Goal: Task Accomplishment & Management: Manage account settings

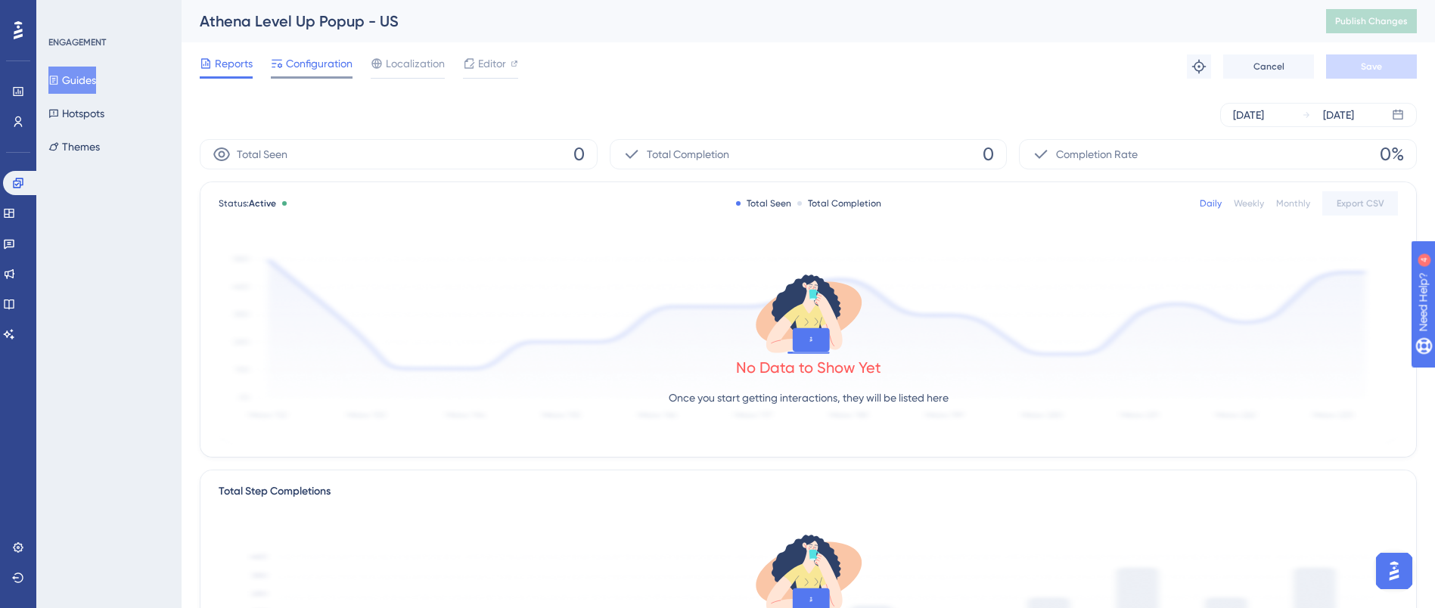
click at [305, 62] on span "Configuration" at bounding box center [319, 63] width 67 height 18
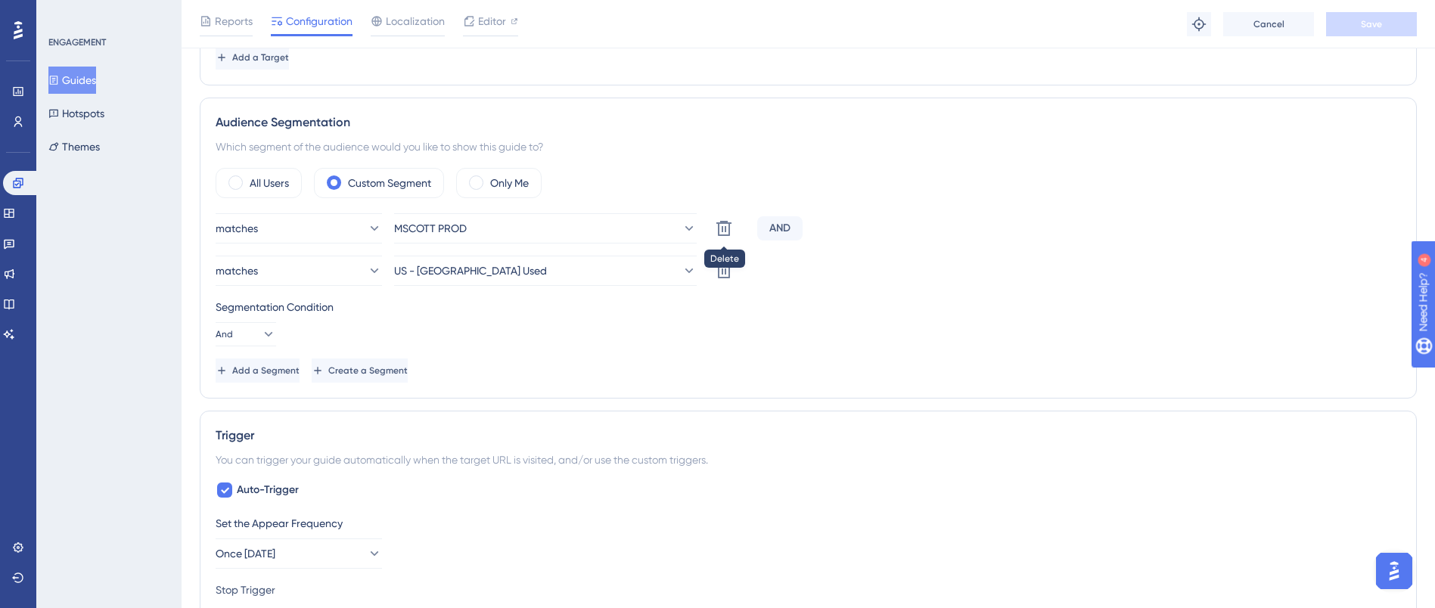
scroll to position [454, 0]
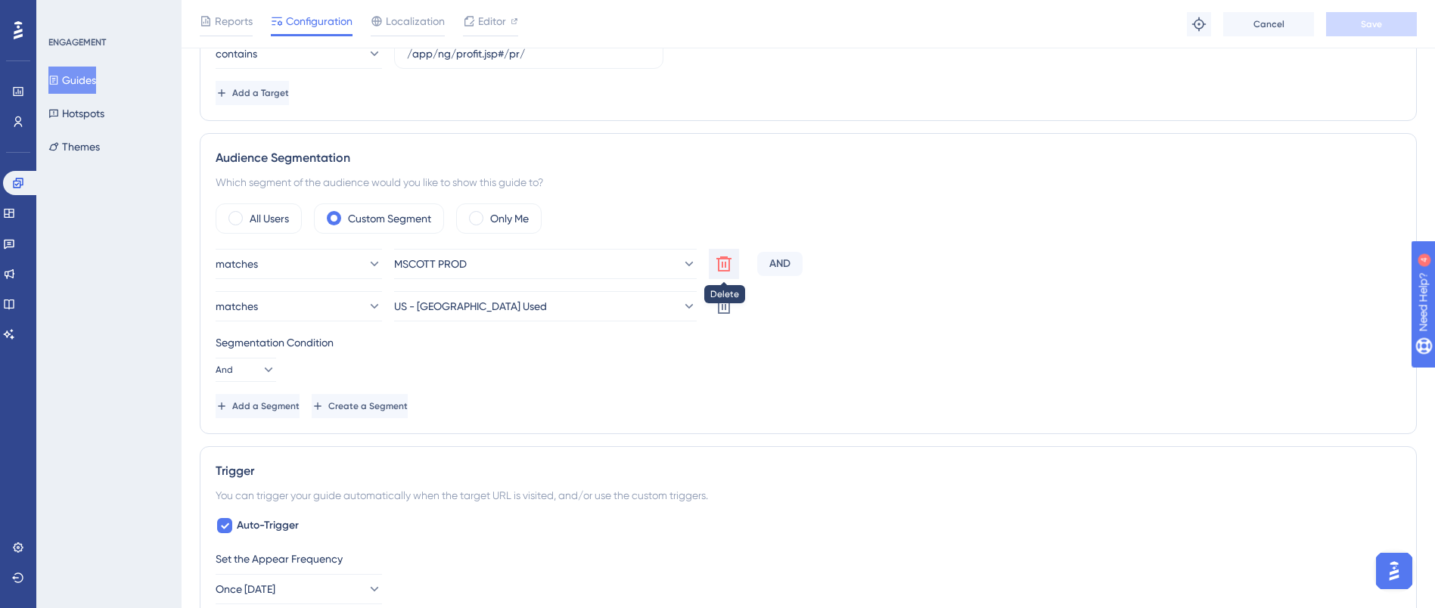
click at [726, 264] on icon at bounding box center [723, 263] width 15 height 15
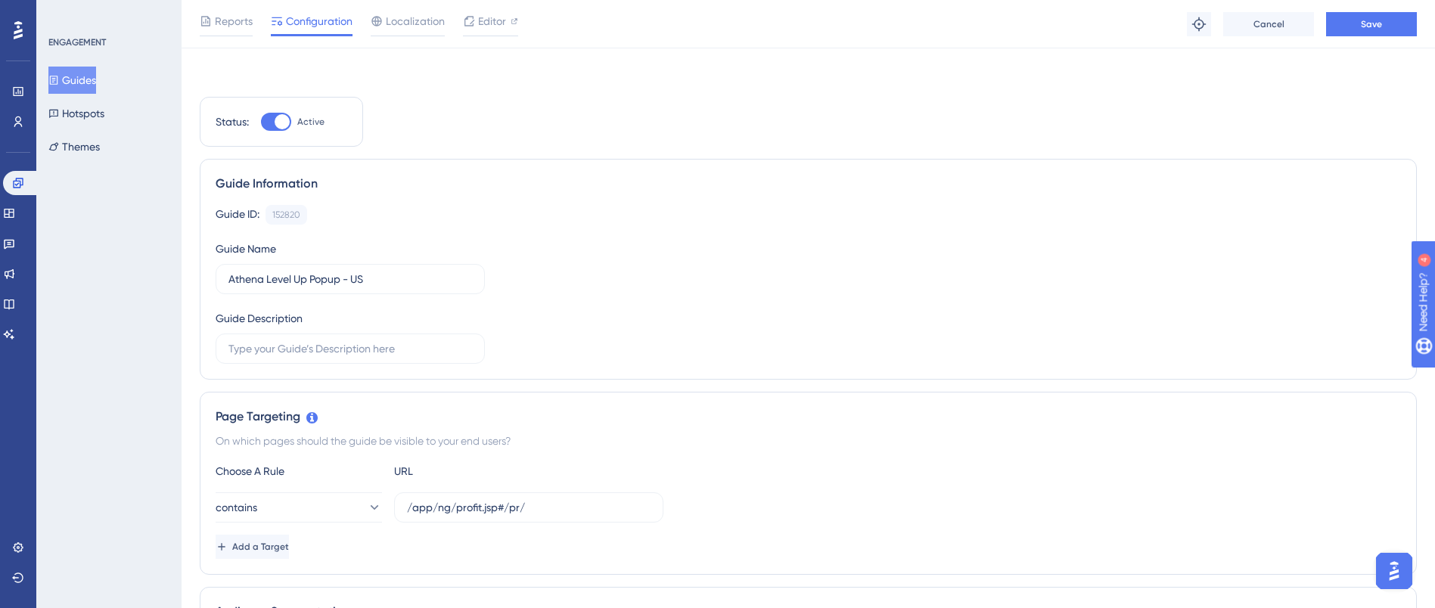
scroll to position [340, 0]
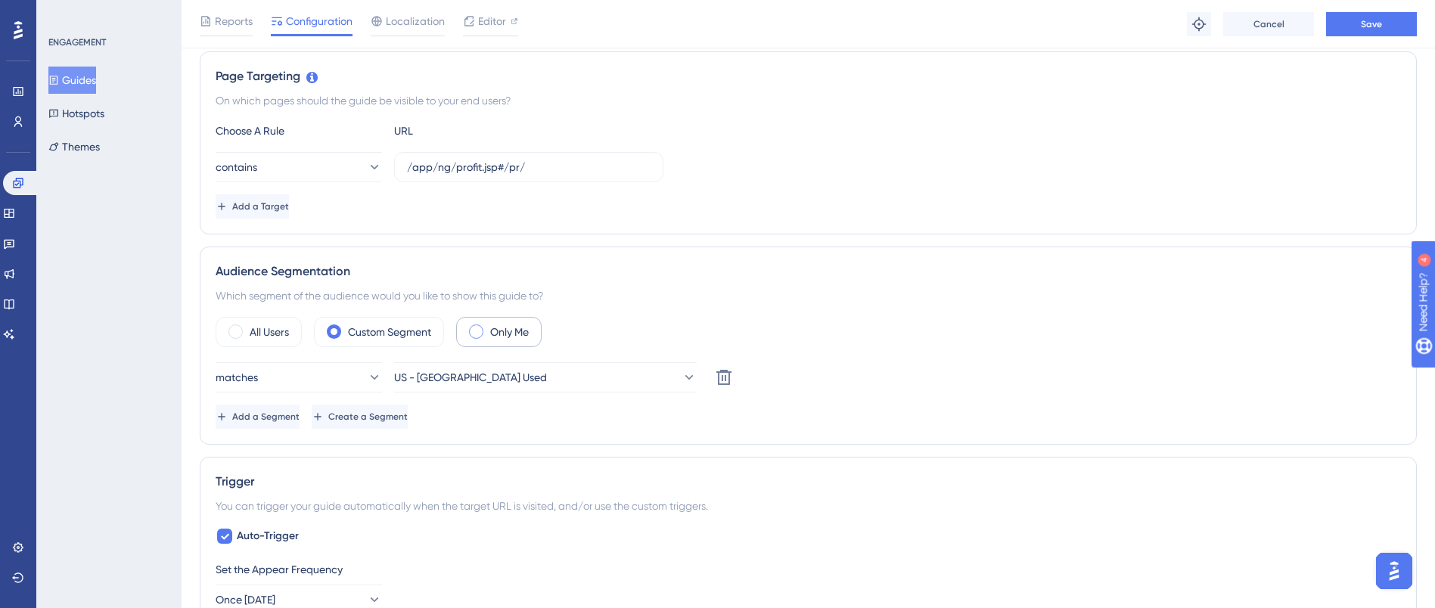
click at [473, 333] on span at bounding box center [476, 331] width 14 height 14
click at [488, 327] on input "radio" at bounding box center [488, 327] width 0 height 0
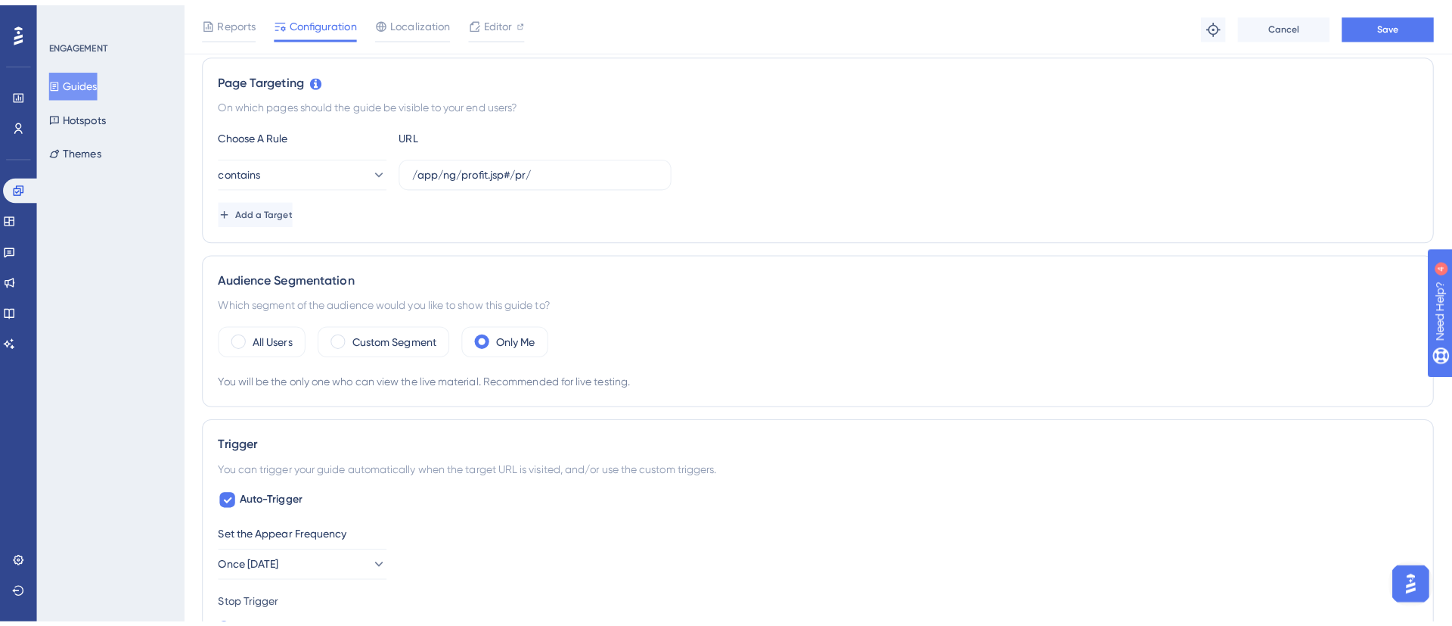
scroll to position [0, 0]
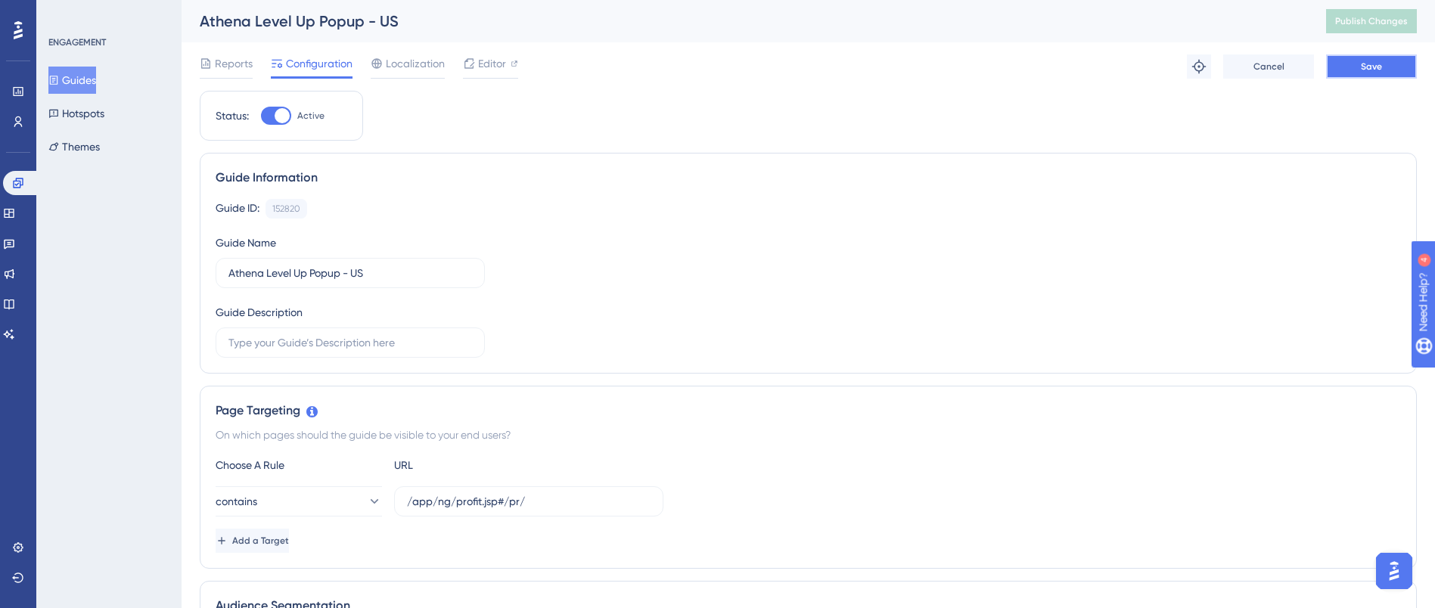
click at [1355, 73] on button "Save" at bounding box center [1371, 66] width 91 height 24
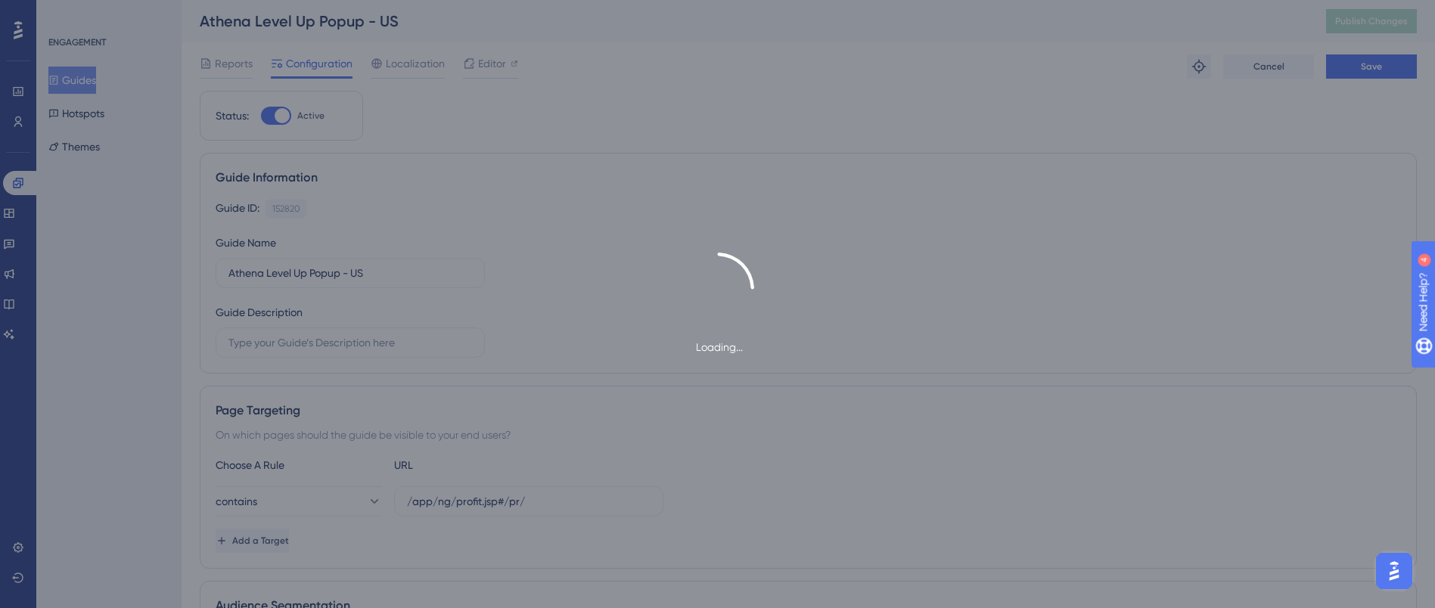
click at [1380, 13] on div "Loading..." at bounding box center [717, 304] width 1435 height 608
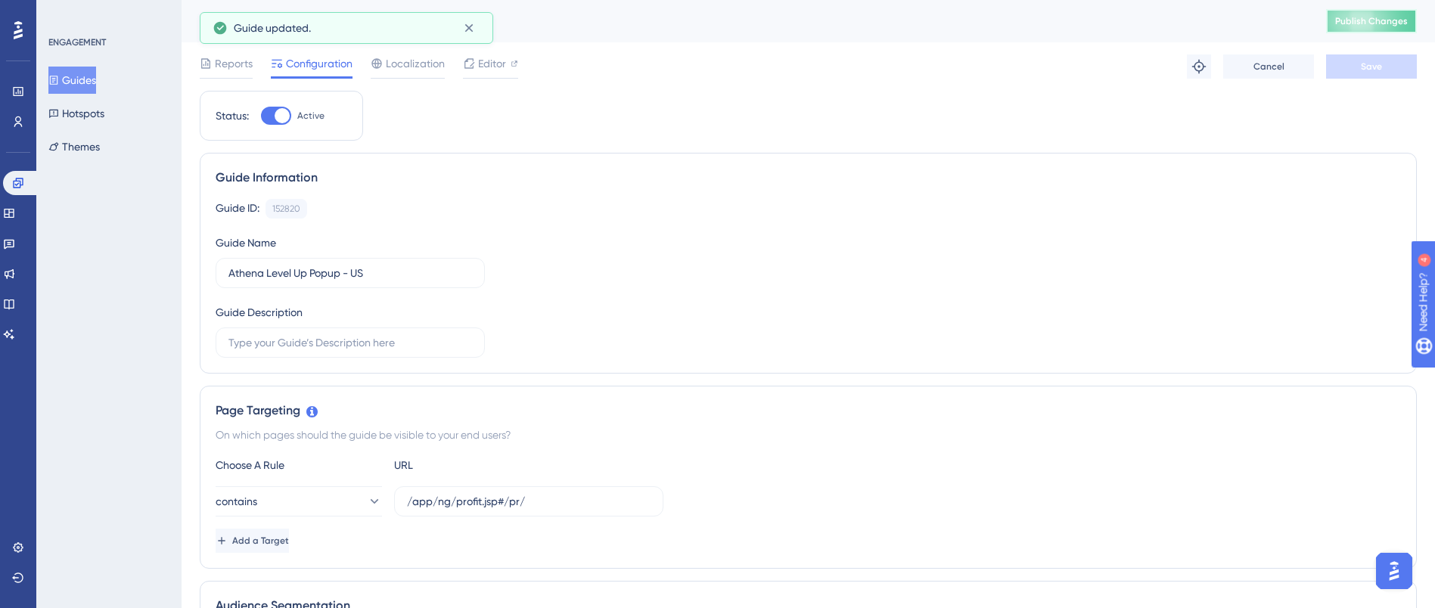
click at [1385, 9] on button "Publish Changes" at bounding box center [1371, 21] width 91 height 24
click at [13, 219] on link at bounding box center [9, 213] width 12 height 24
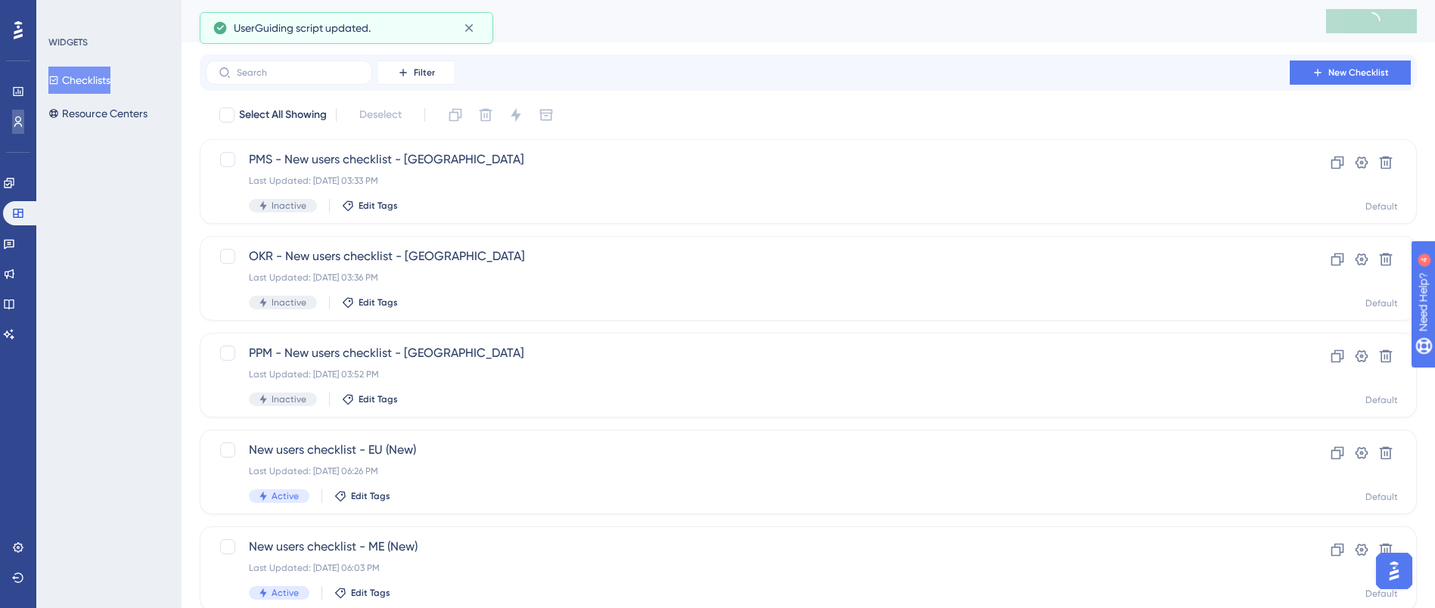
click at [22, 127] on icon at bounding box center [18, 122] width 12 height 12
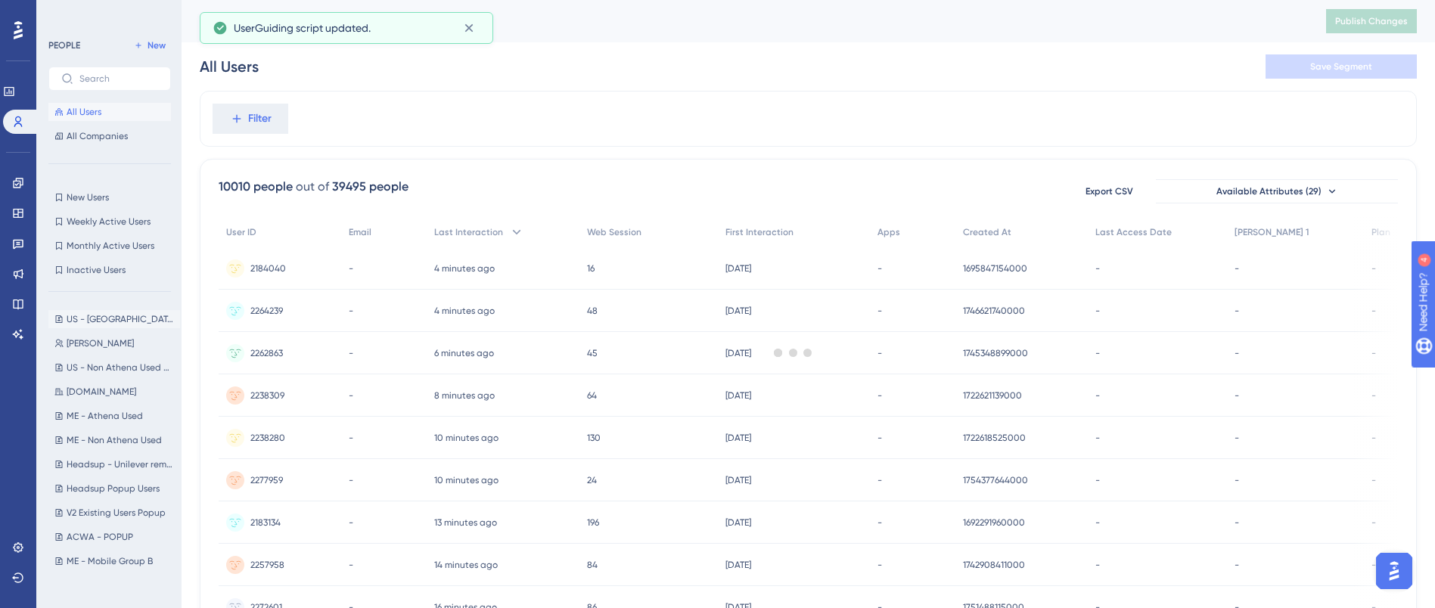
click at [105, 313] on span "US - [GEOGRAPHIC_DATA] Used" at bounding box center [120, 319] width 107 height 12
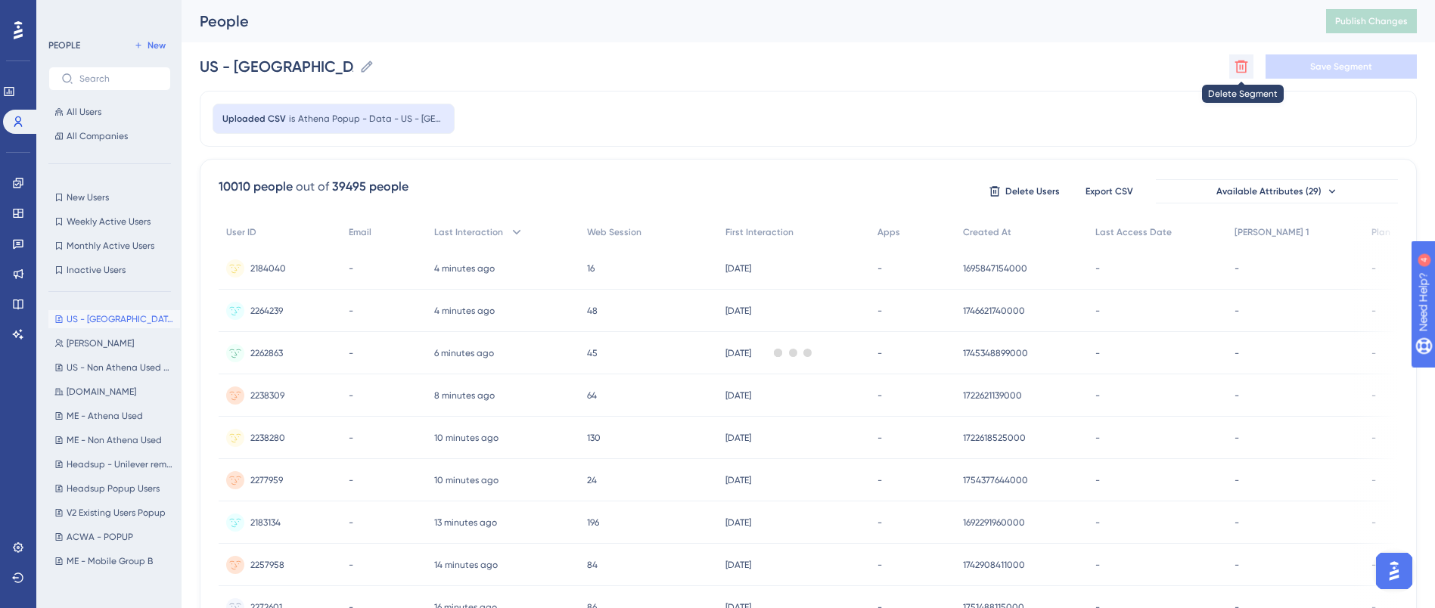
click at [1244, 69] on icon at bounding box center [1241, 66] width 15 height 15
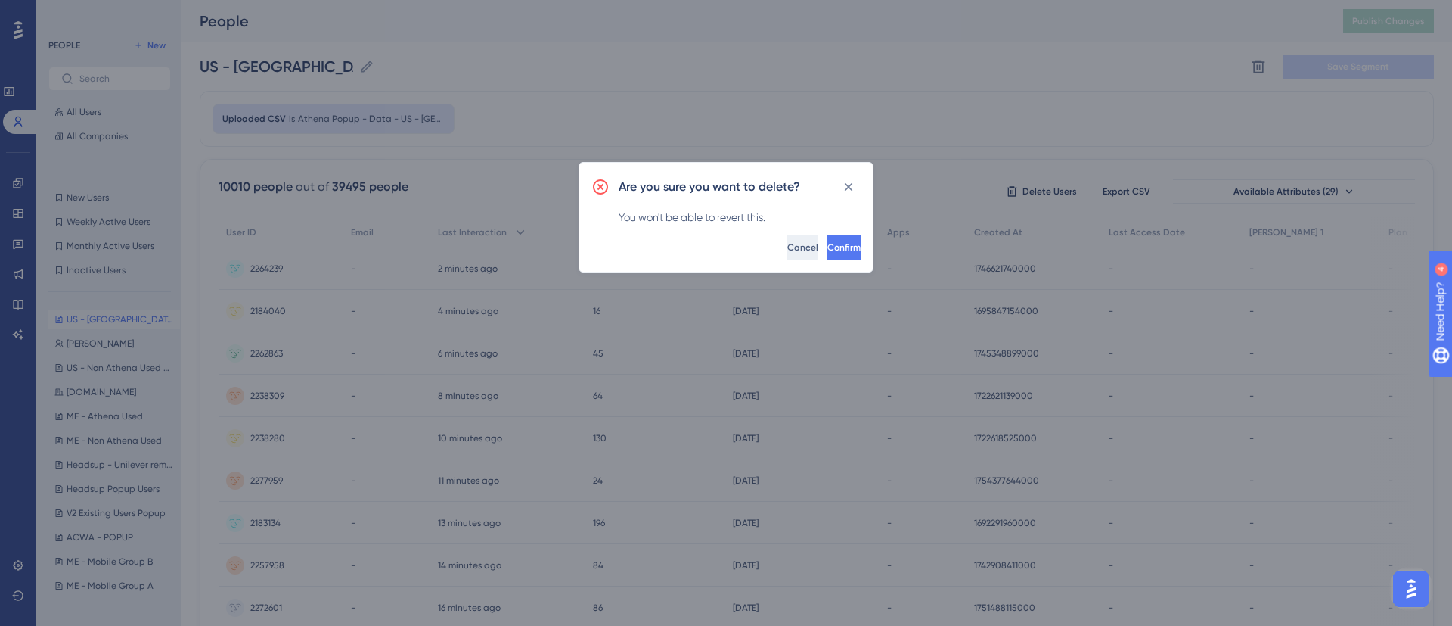
click at [787, 249] on span "Cancel" at bounding box center [802, 247] width 31 height 12
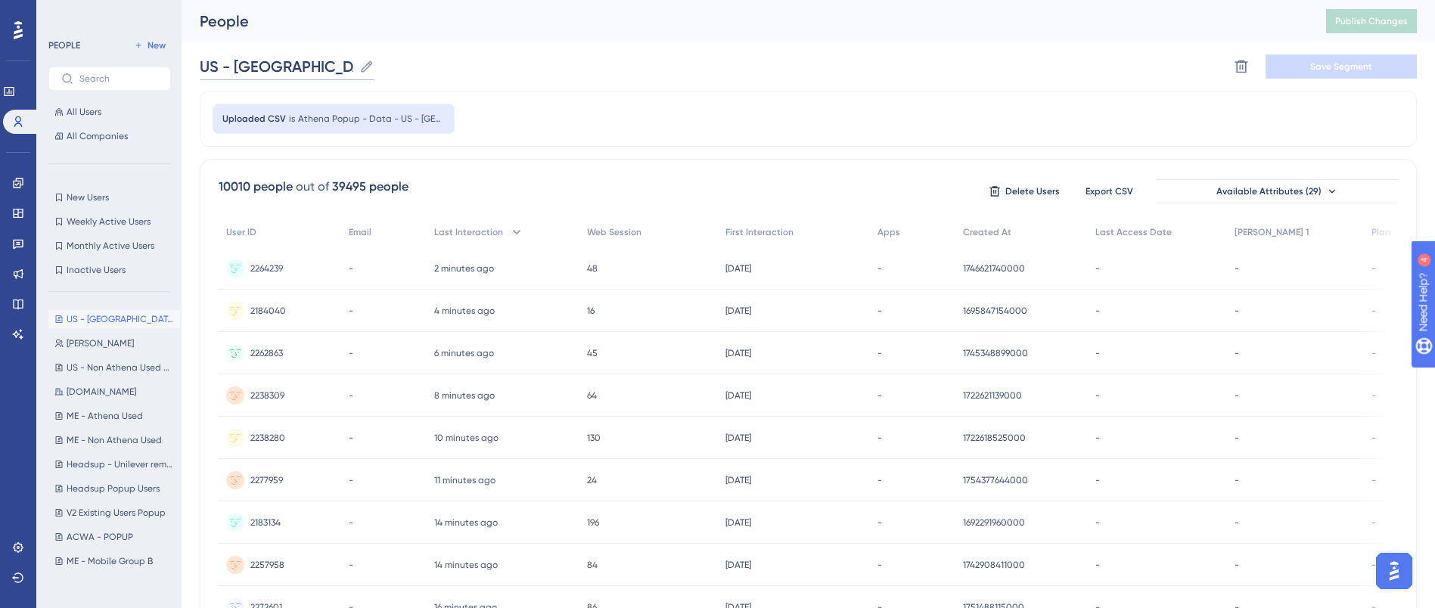
click at [291, 73] on input "US - [GEOGRAPHIC_DATA] Used" at bounding box center [277, 66] width 154 height 21
click at [611, 92] on div "Uploaded CSV is [PERSON_NAME] - Data - US - Athena Used (2)" at bounding box center [808, 119] width 1217 height 56
click at [1237, 60] on icon at bounding box center [1241, 66] width 15 height 15
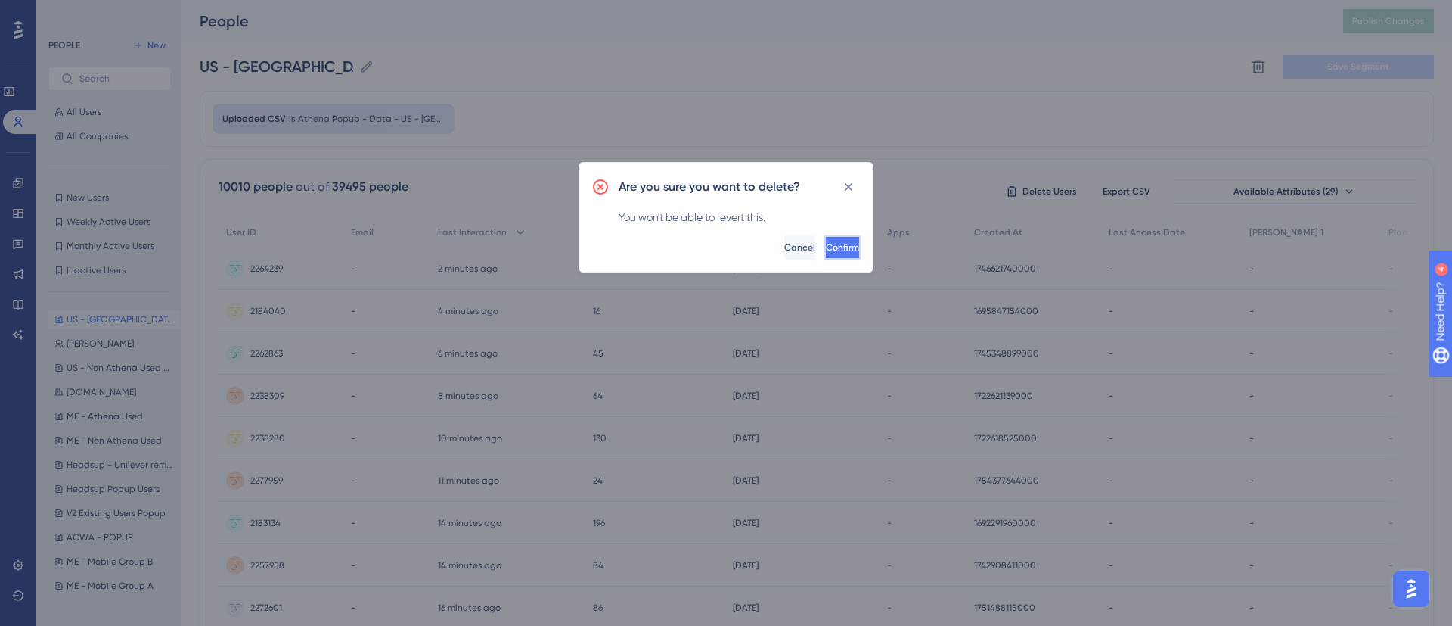
click at [826, 250] on span "Confirm" at bounding box center [842, 247] width 33 height 12
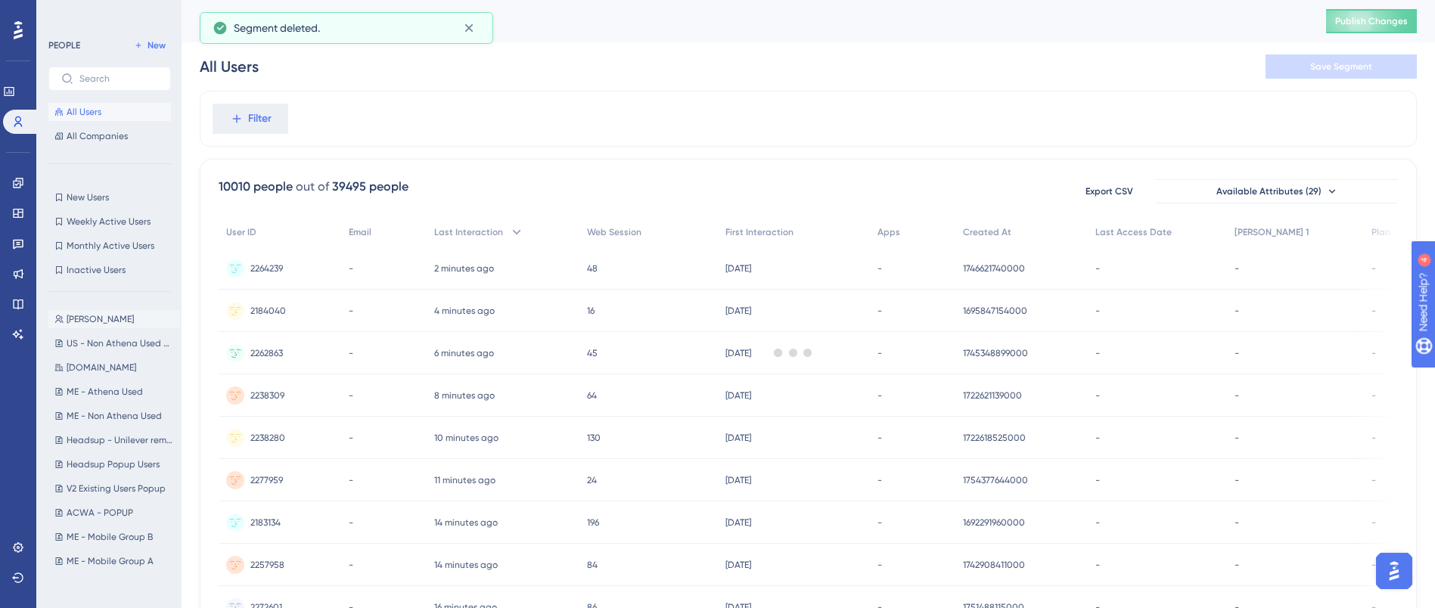
click at [100, 314] on button "[PERSON_NAME] [PERSON_NAME]" at bounding box center [114, 319] width 132 height 18
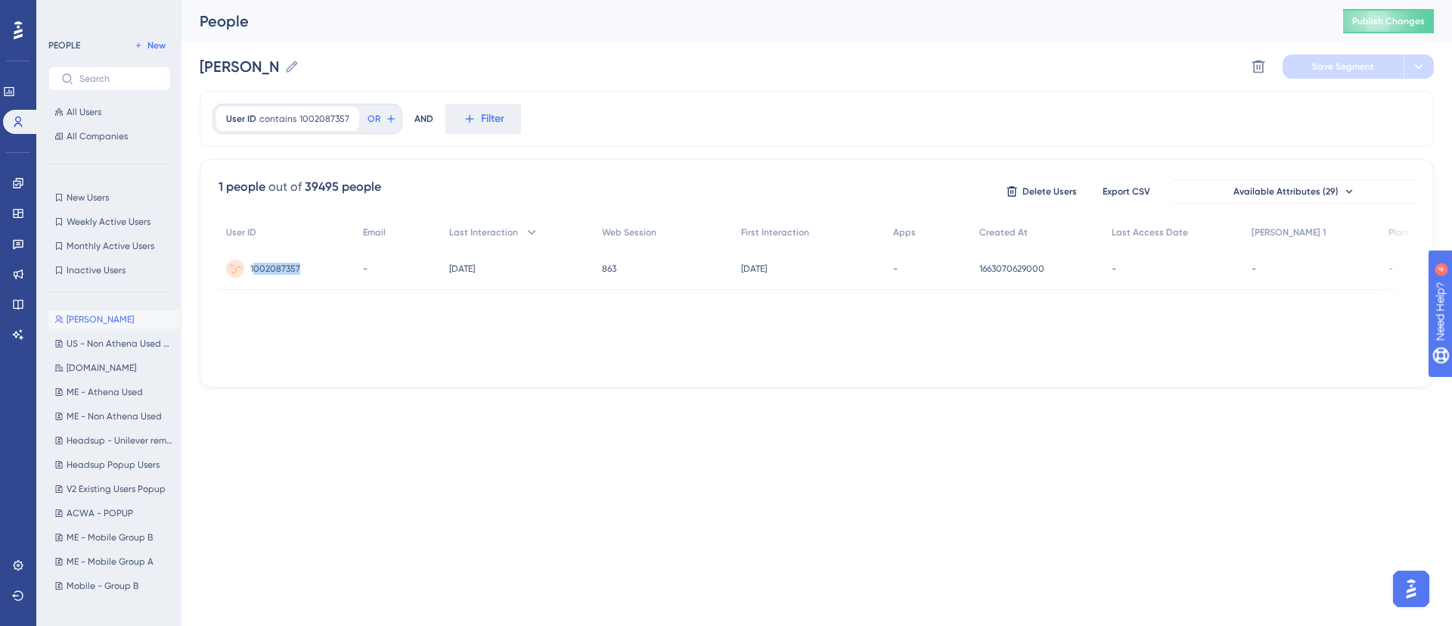
drag, startPoint x: 307, startPoint y: 278, endPoint x: 253, endPoint y: 259, distance: 57.9
click at [253, 259] on div "1002087357 1002087357" at bounding box center [287, 268] width 137 height 42
click at [536, 0] on html "Performance Users Engagement Widgets Feedback Product Updates Knowledge Base AI…" at bounding box center [726, 0] width 1452 height 0
click at [100, 348] on span "US - Non Athena Used Users" at bounding box center [120, 343] width 107 height 12
type input "US - Non Athena Used Users"
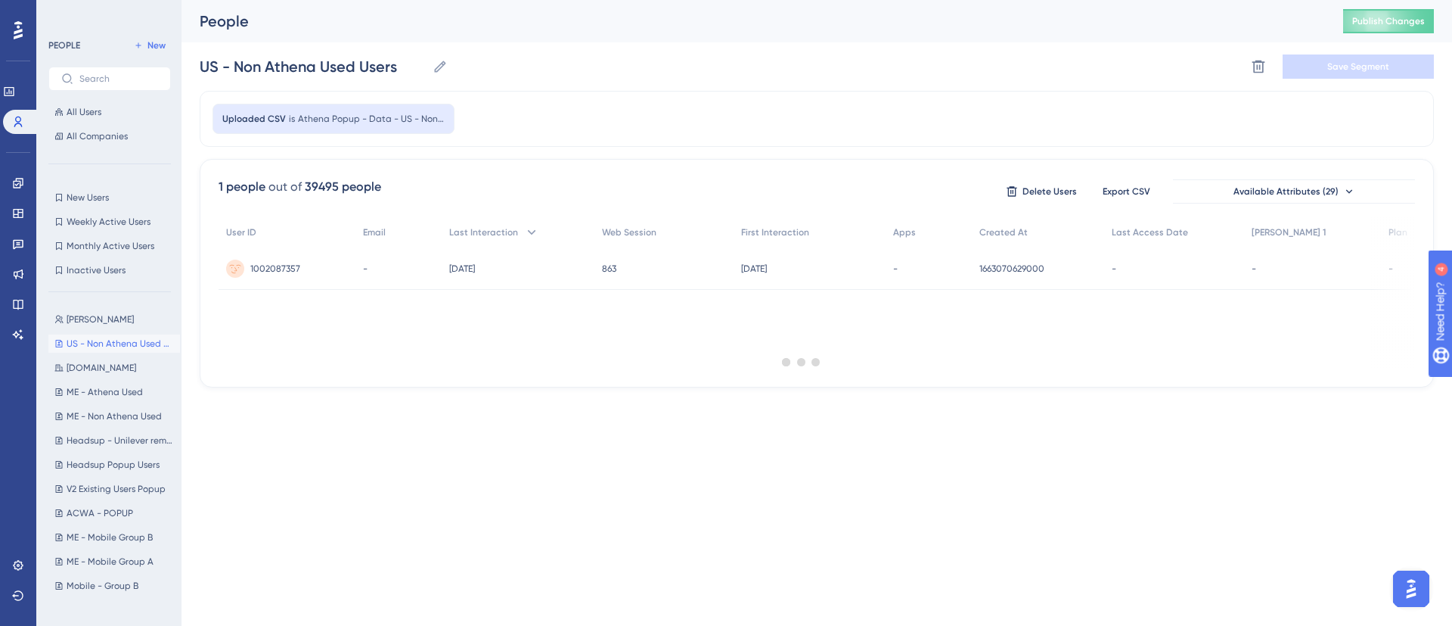
click at [301, 389] on div at bounding box center [801, 361] width 1301 height 517
click at [1365, 17] on span "Publish Changes" at bounding box center [1388, 21] width 73 height 12
